Goal: Information Seeking & Learning: Check status

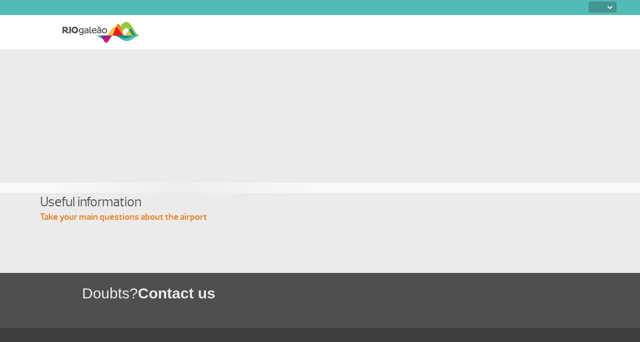
select select
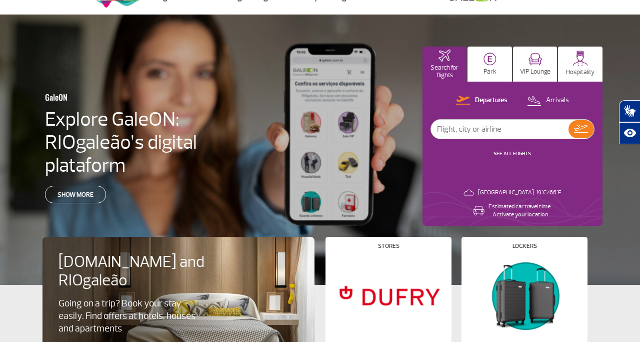
scroll to position [30, 21]
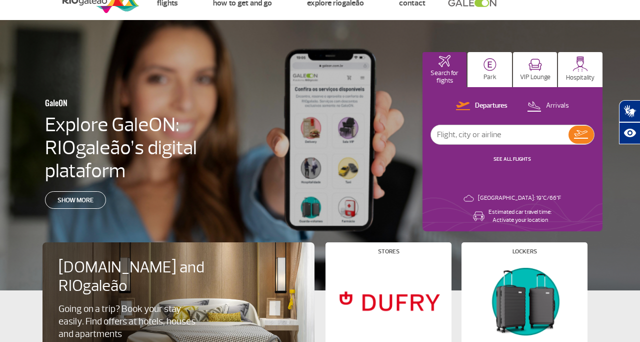
click at [567, 144] on input "text" at bounding box center [500, 134] width 138 height 19
type input "kl0705"
click at [588, 139] on img at bounding box center [581, 134] width 14 height 9
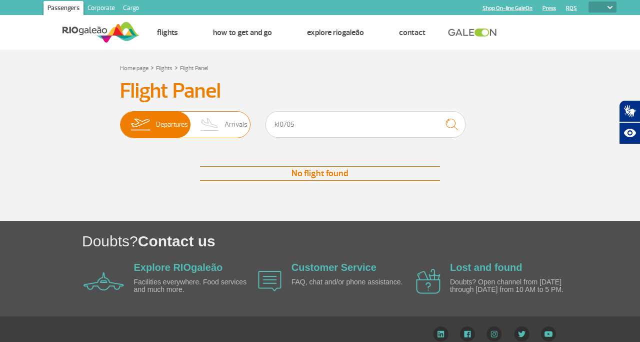
click at [229, 128] on span "Arrivals" at bounding box center [236, 125] width 23 height 26
click at [120, 120] on input "Departures Arrivals" at bounding box center [120, 120] width 0 height 0
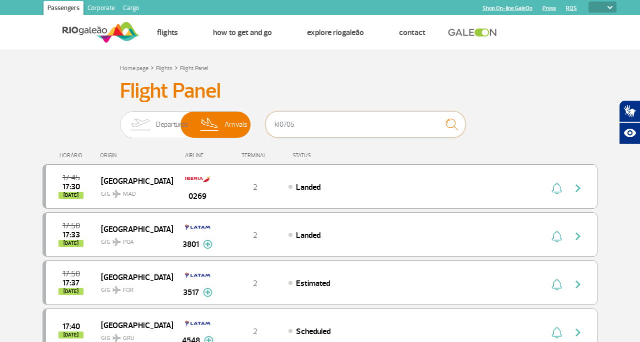
click at [354, 129] on input "kl0705" at bounding box center [366, 124] width 200 height 27
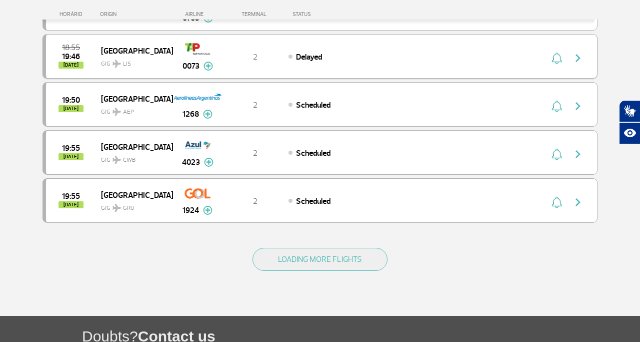
scroll to position [910, 0]
